Goal: Information Seeking & Learning: Learn about a topic

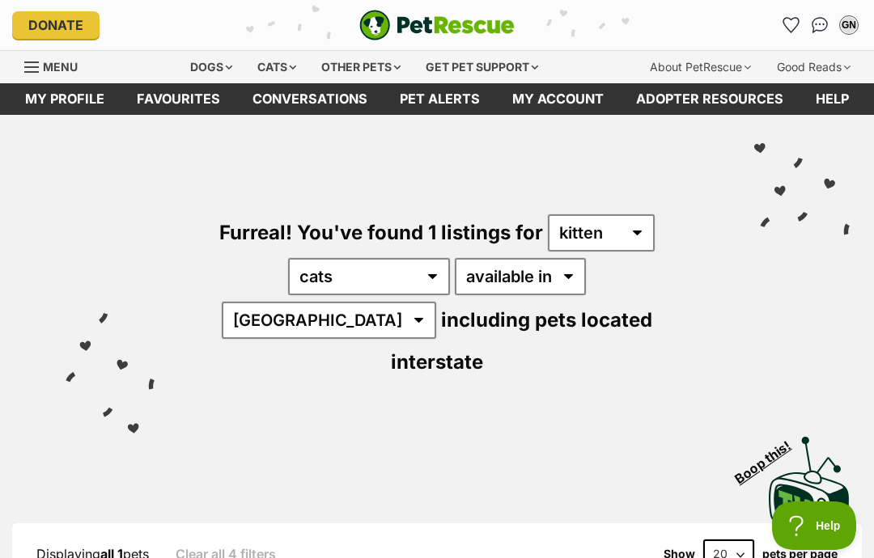
click at [183, 101] on link "Favourites" at bounding box center [179, 99] width 116 height 32
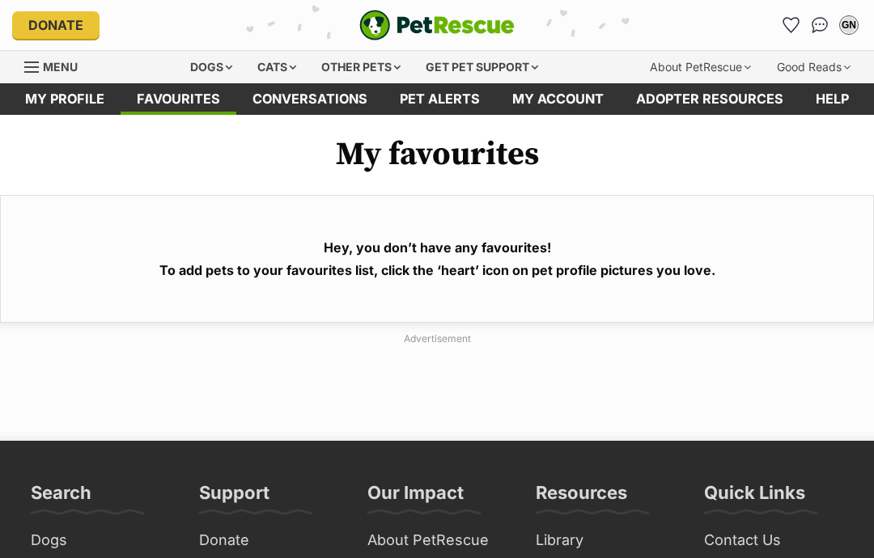
click at [74, 95] on link "My profile" at bounding box center [65, 99] width 112 height 32
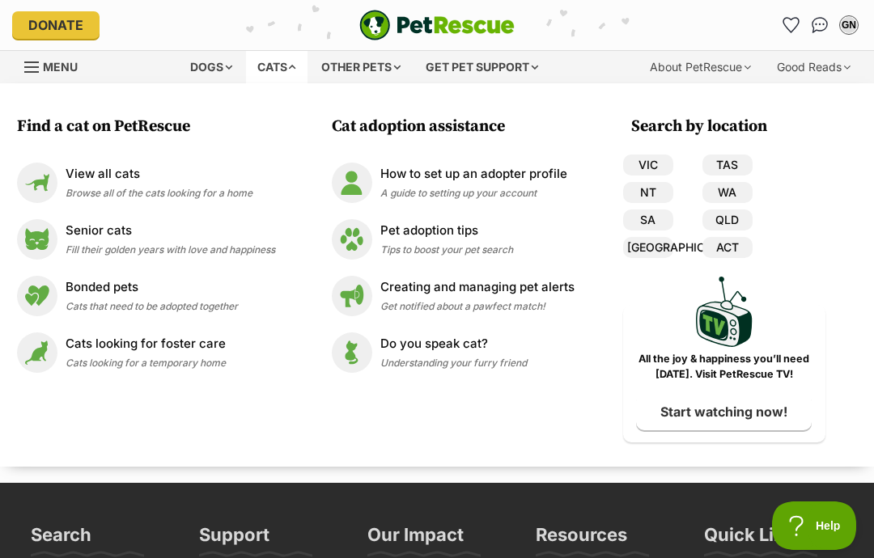
click at [42, 179] on img at bounding box center [37, 183] width 40 height 40
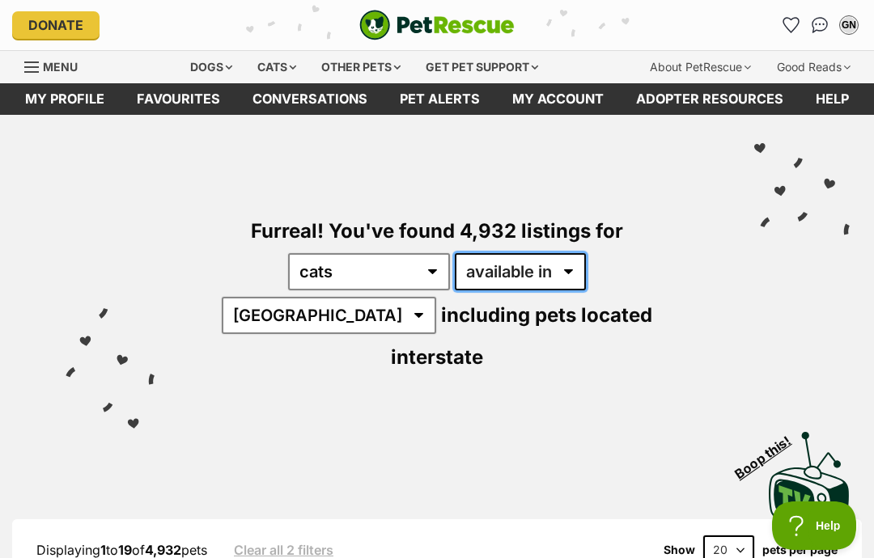
click at [518, 268] on select "available in located in" at bounding box center [520, 271] width 131 height 37
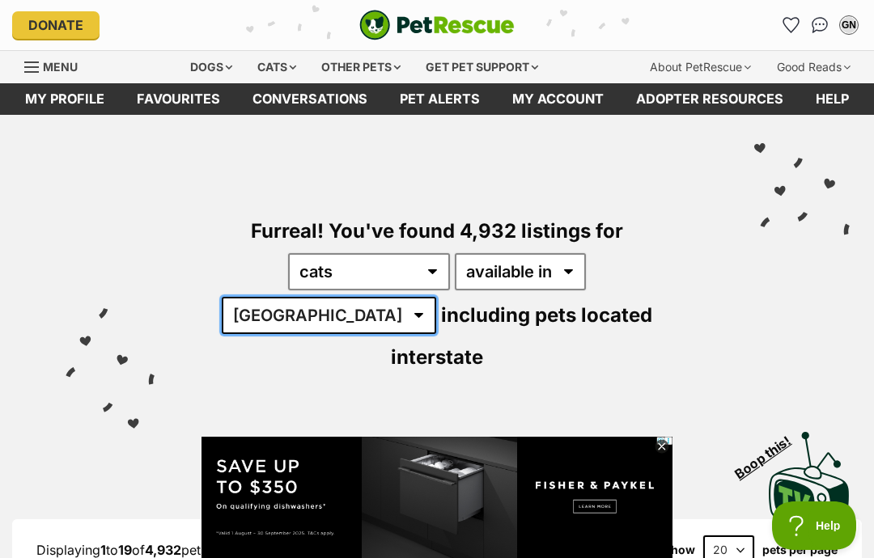
click at [436, 297] on select "Australia ACT NSW NT QLD SA TAS VIC WA" at bounding box center [329, 315] width 214 height 37
select select "VIC"
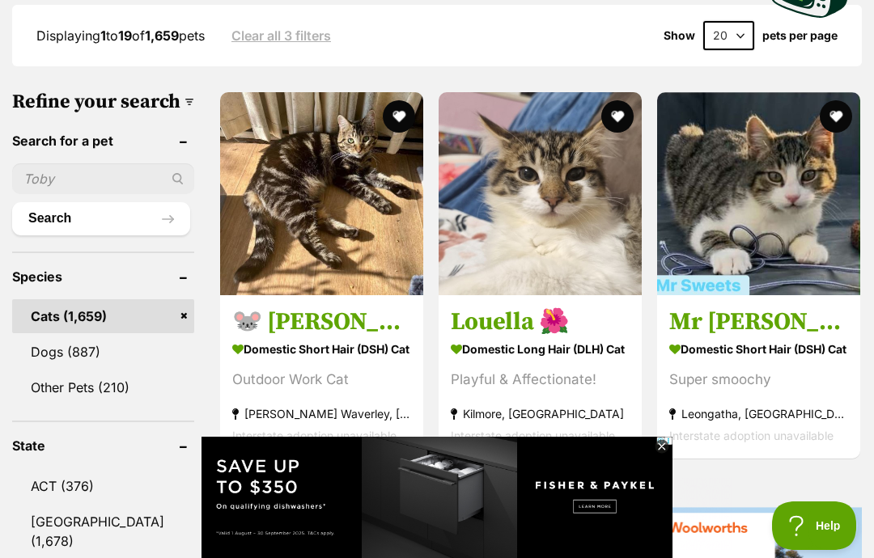
click at [45, 164] on input "text" at bounding box center [103, 178] width 182 height 31
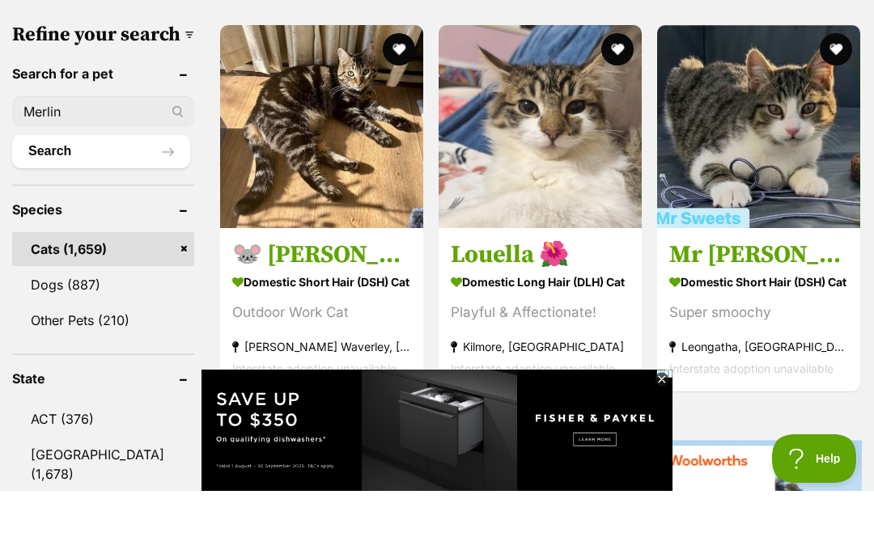
type input "Merlin"
click at [45, 202] on button "Search" at bounding box center [101, 218] width 178 height 32
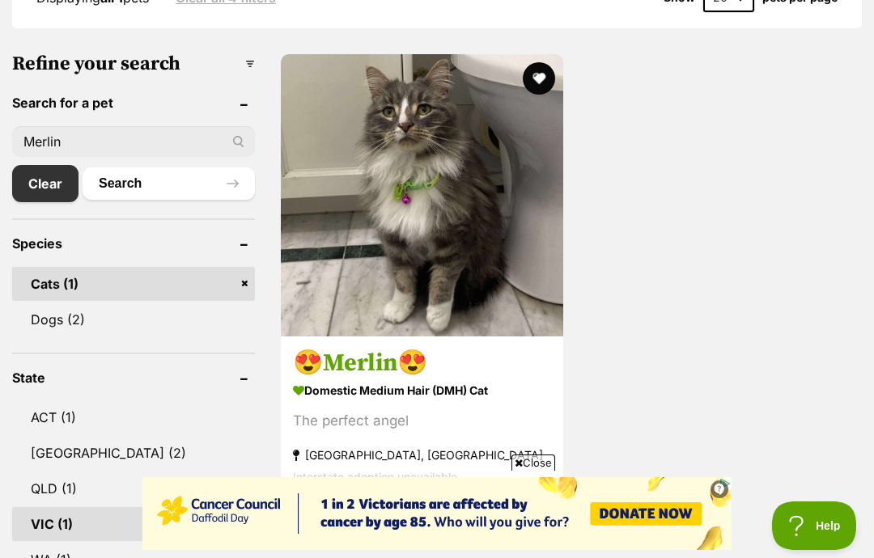
scroll to position [493, 0]
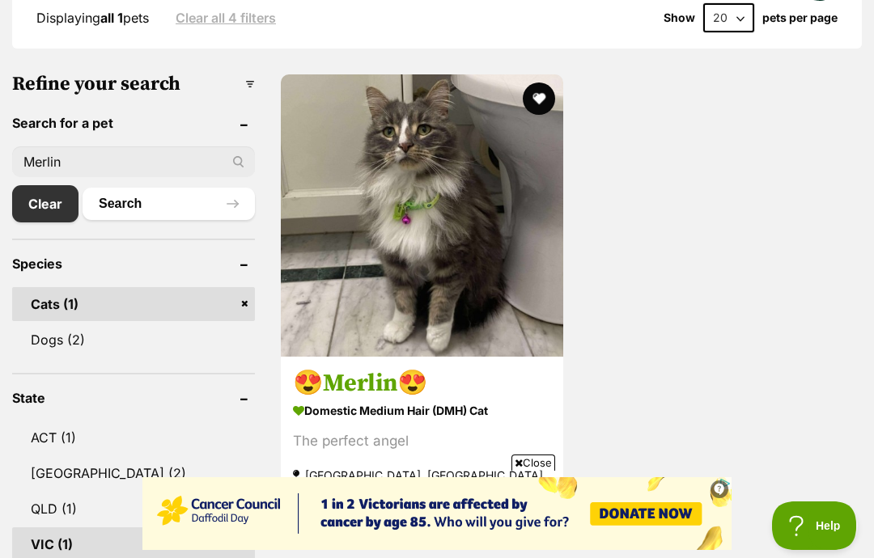
click at [49, 204] on link "Clear" at bounding box center [45, 203] width 66 height 37
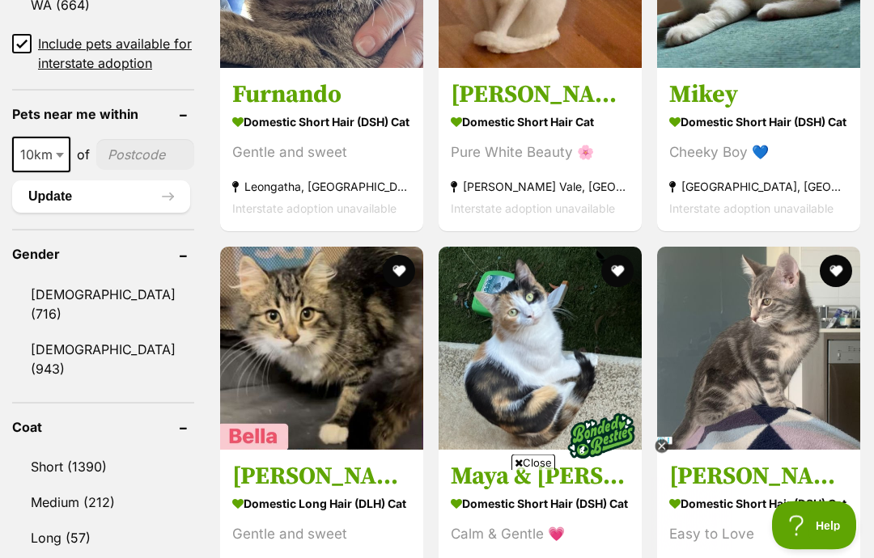
scroll to position [1266, 0]
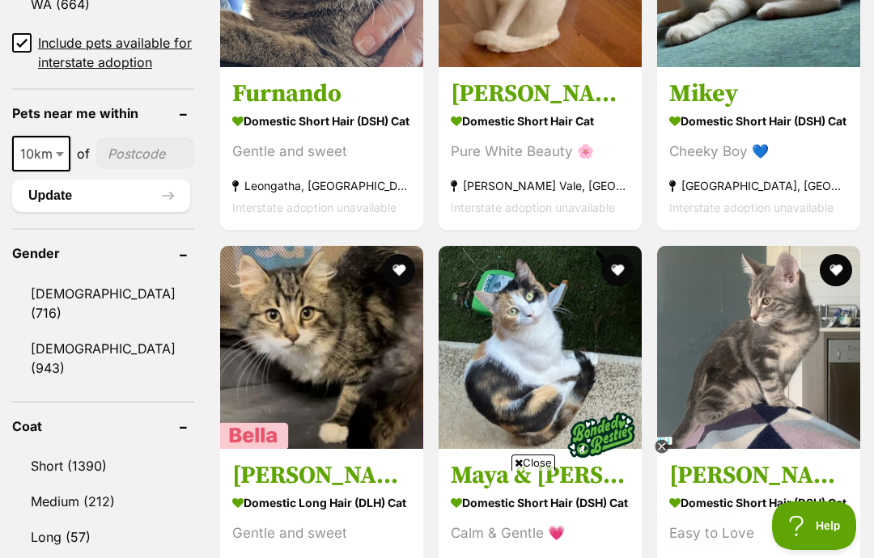
click at [51, 165] on span "10km" at bounding box center [41, 153] width 55 height 23
select select "50"
click at [114, 169] on input"] "postcode" at bounding box center [146, 153] width 95 height 31
type input"] "3350"
click at [45, 212] on button "Update" at bounding box center [101, 196] width 178 height 32
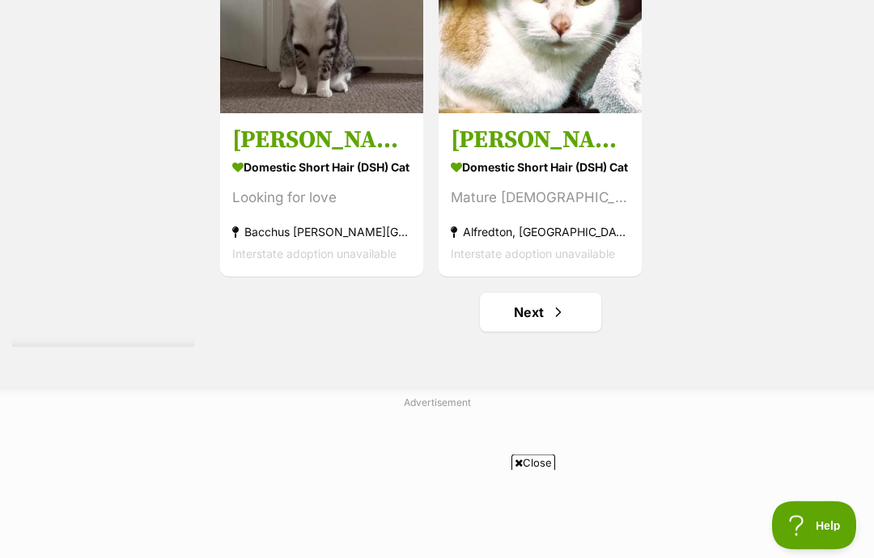
scroll to position [3052, 0]
click at [541, 332] on link "Next" at bounding box center [540, 312] width 121 height 39
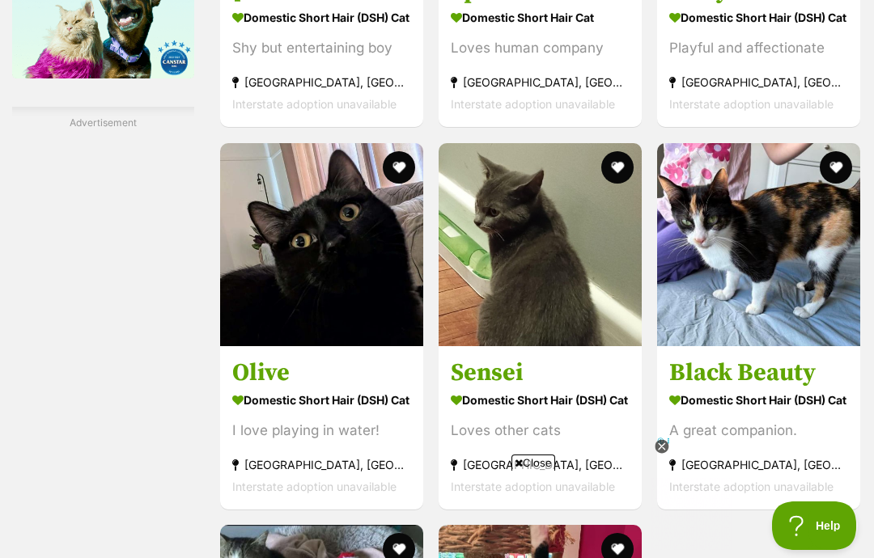
scroll to position [2443, 0]
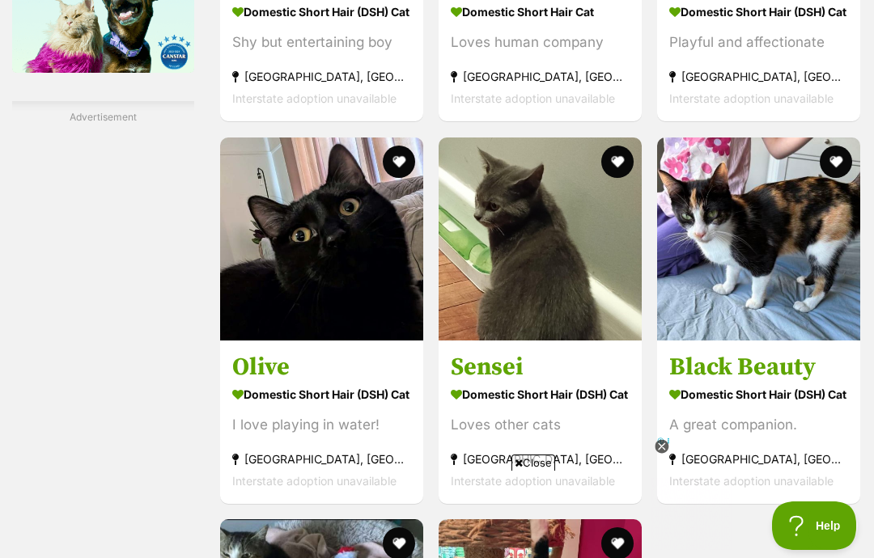
click at [663, 449] on icon at bounding box center [662, 446] width 6 height 6
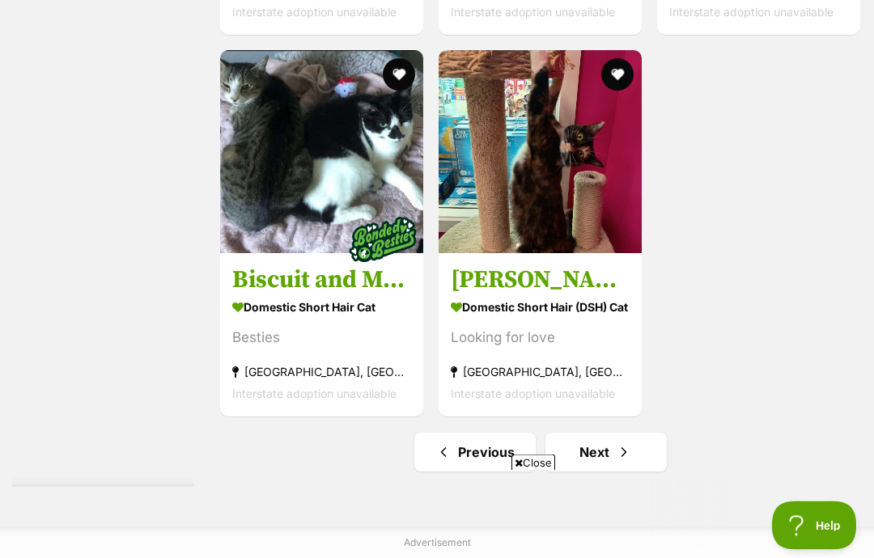
scroll to position [2908, 0]
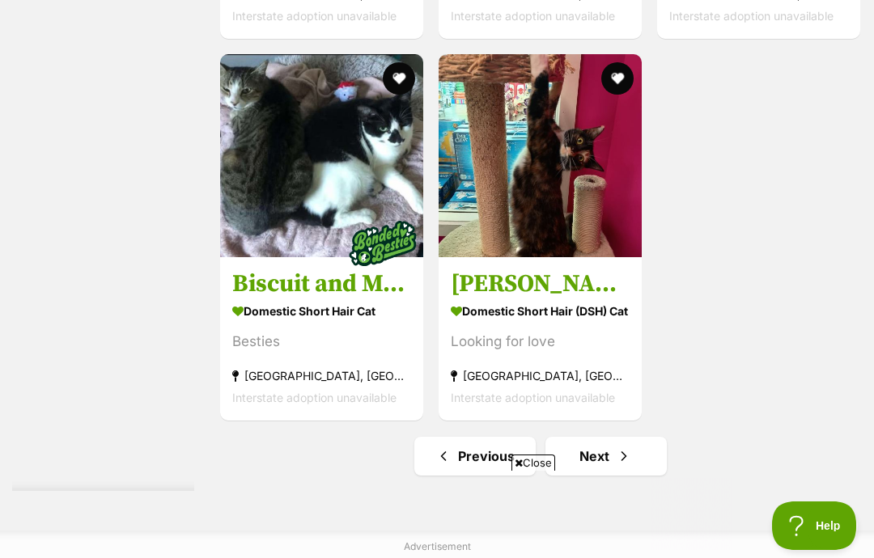
click at [616, 466] on span "Next page" at bounding box center [624, 456] width 16 height 19
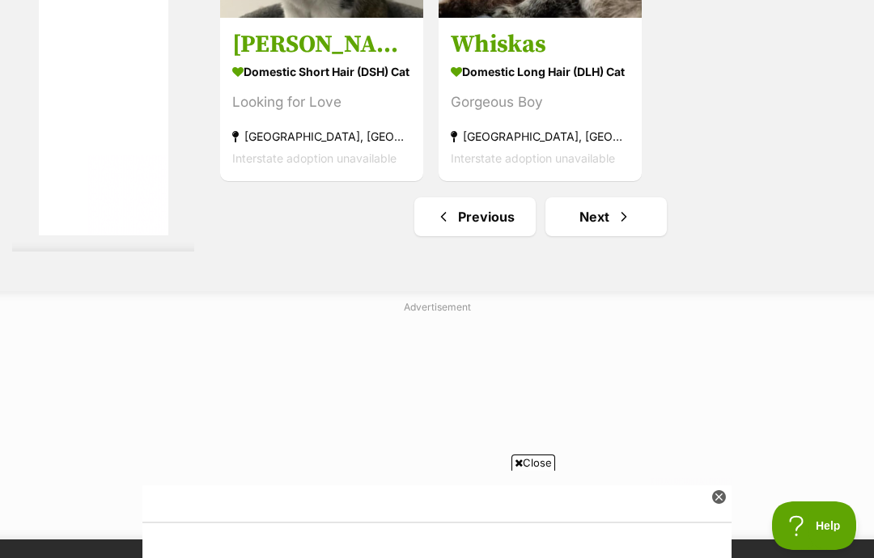
scroll to position [3328, 0]
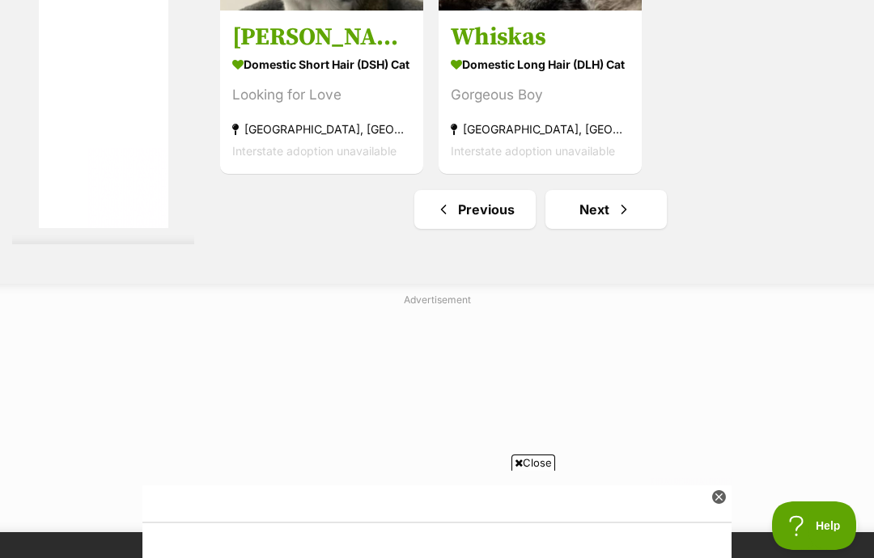
click at [620, 219] on span "Next page" at bounding box center [624, 209] width 16 height 19
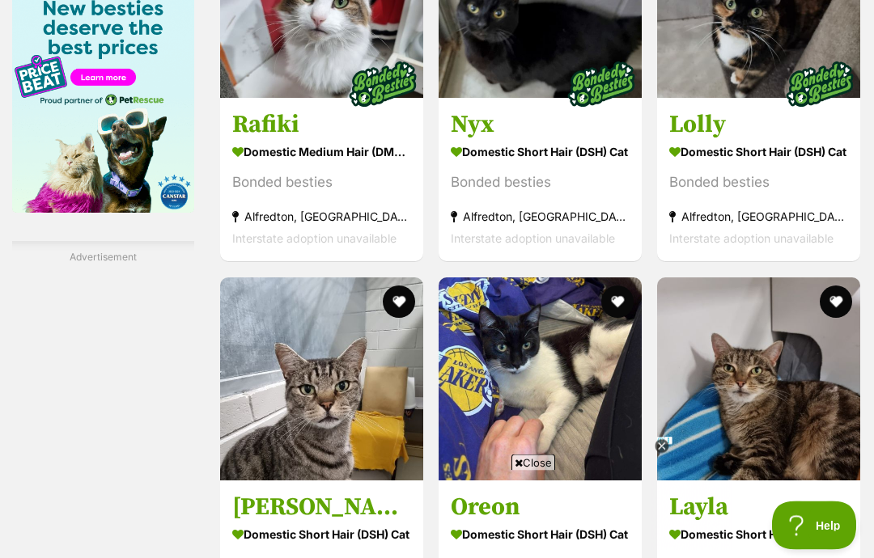
scroll to position [2303, 0]
click at [663, 449] on icon at bounding box center [662, 446] width 6 height 6
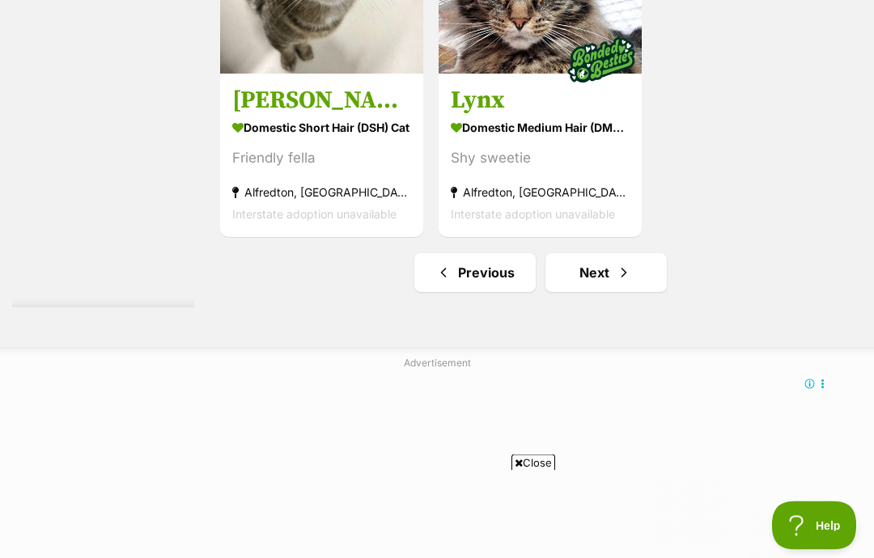
scroll to position [3092, 0]
click at [605, 292] on link "Next" at bounding box center [605, 272] width 121 height 39
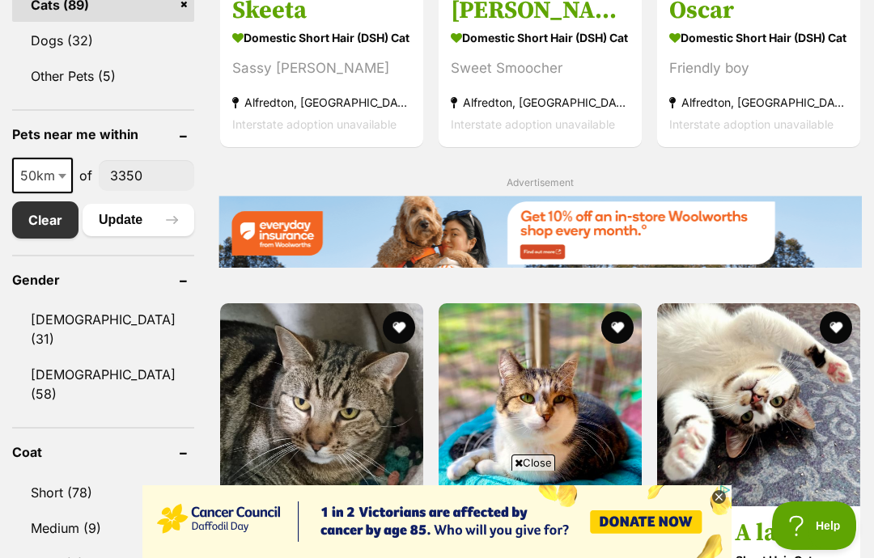
scroll to position [744, 0]
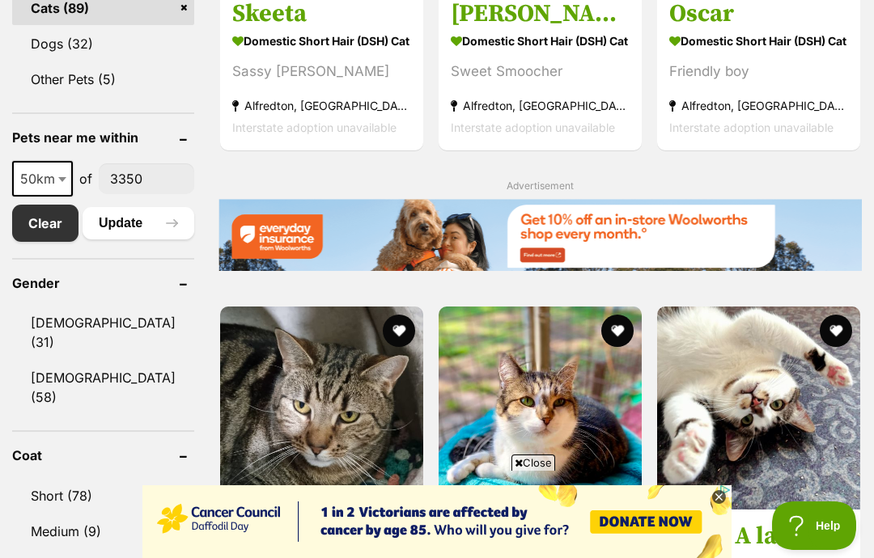
click at [53, 190] on span "50km" at bounding box center [42, 178] width 57 height 23
click at [34, 290] on aside "Gender [DEMOGRAPHIC_DATA] (31) [DEMOGRAPHIC_DATA] (58)" at bounding box center [103, 336] width 182 height 156
click at [47, 190] on span "50km" at bounding box center [42, 178] width 57 height 23
select select "100"
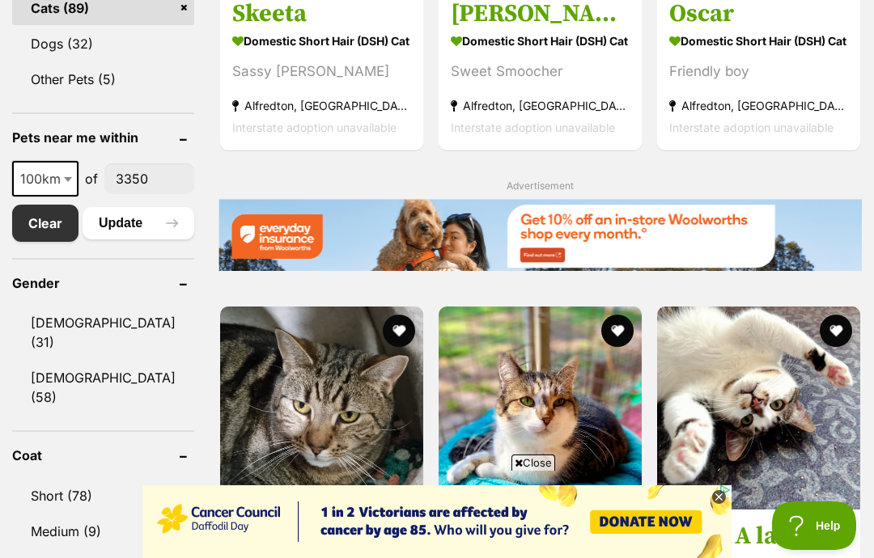
scroll to position [0, 0]
click at [128, 240] on button "Update" at bounding box center [139, 223] width 112 height 32
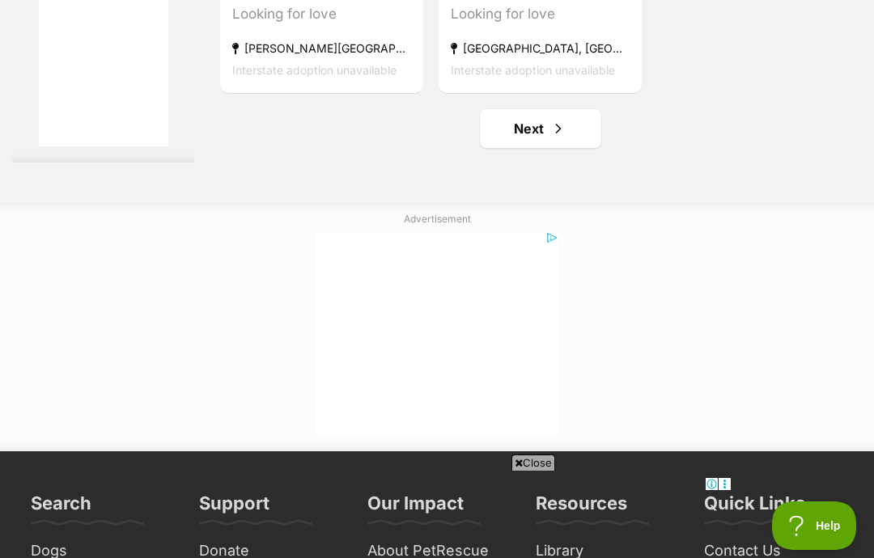
click at [534, 148] on link "Next" at bounding box center [540, 128] width 121 height 39
